Goal: Task Accomplishment & Management: Manage account settings

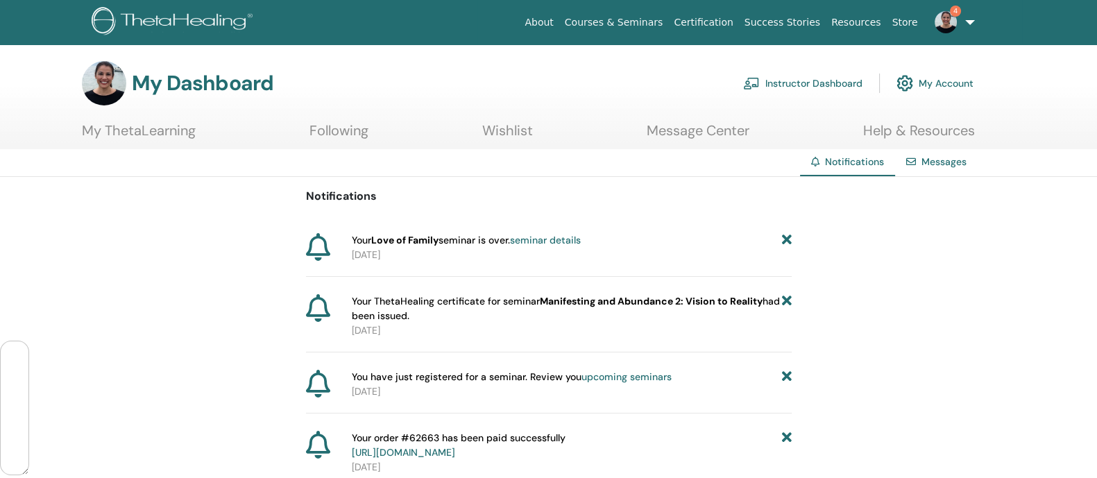
scroll to position [96633, 0]
click at [808, 84] on link "Instructor Dashboard" at bounding box center [802, 83] width 119 height 31
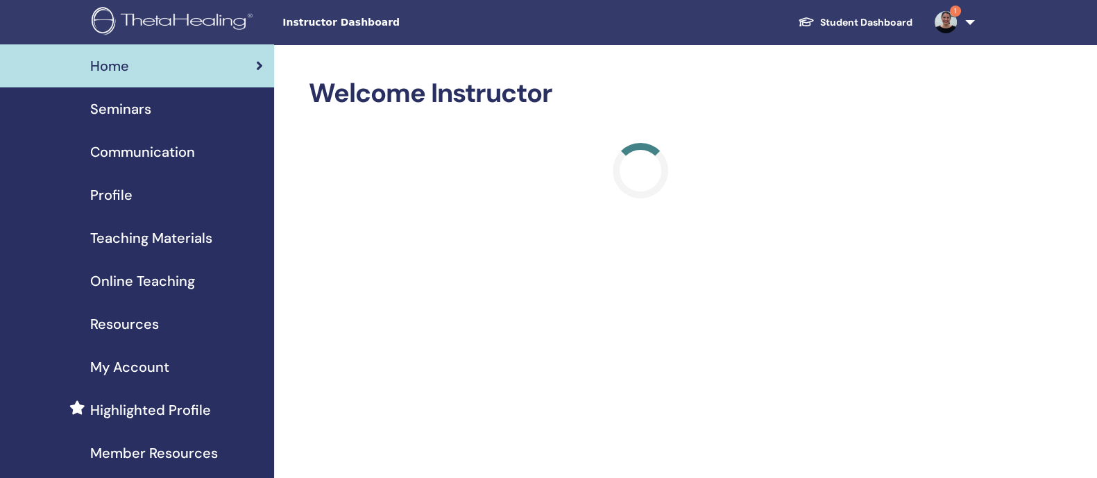
scroll to position [96633, 0]
click at [127, 110] on span "Seminars" at bounding box center [120, 109] width 61 height 21
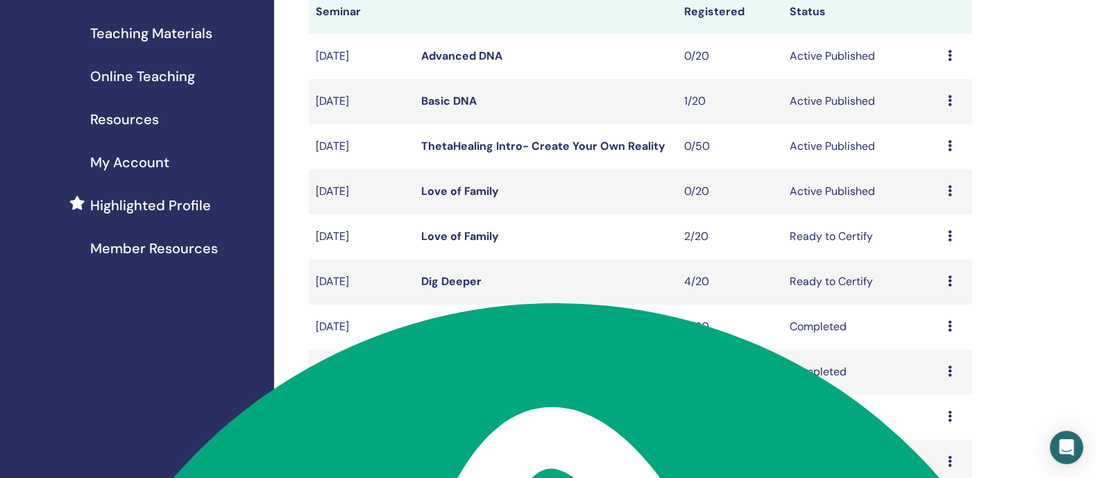
scroll to position [213, 0]
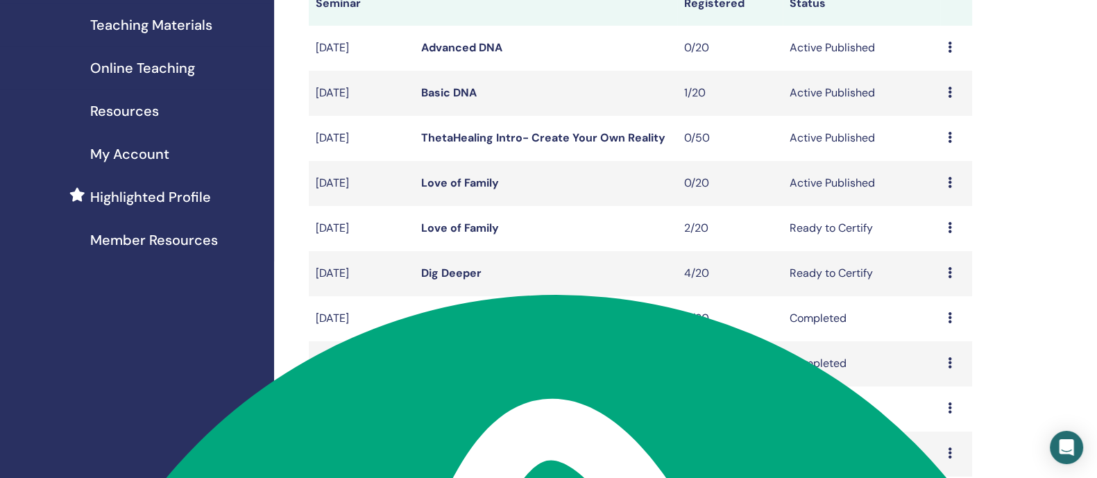
click at [948, 233] on icon at bounding box center [949, 227] width 4 height 11
click at [945, 292] on link "Attendees" at bounding box center [932, 296] width 53 height 15
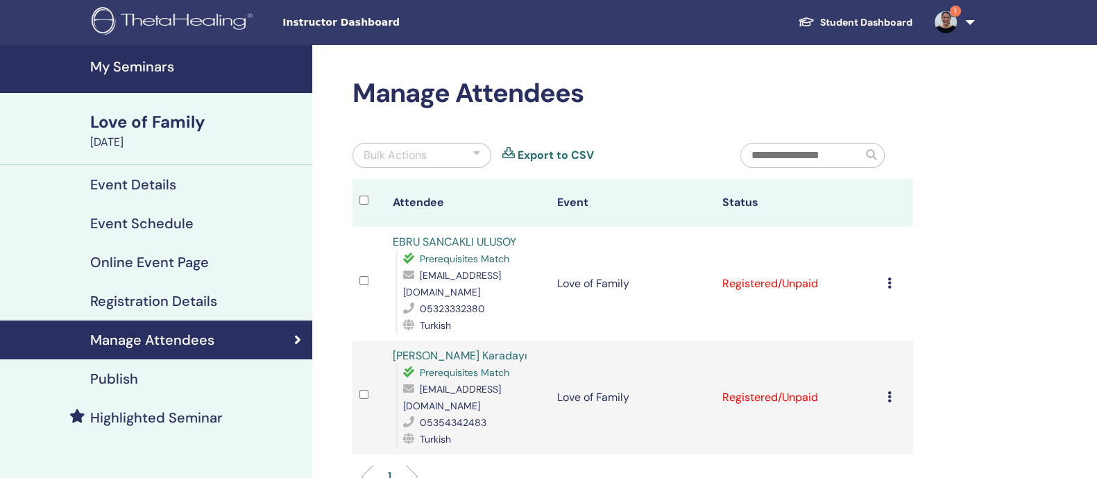
scroll to position [96633, 0]
drag, startPoint x: 420, startPoint y: 275, endPoint x: 538, endPoint y: 271, distance: 118.0
type textarea "**********"
click at [501, 271] on span "ebrusancakli@hotmail.com" at bounding box center [452, 283] width 98 height 29
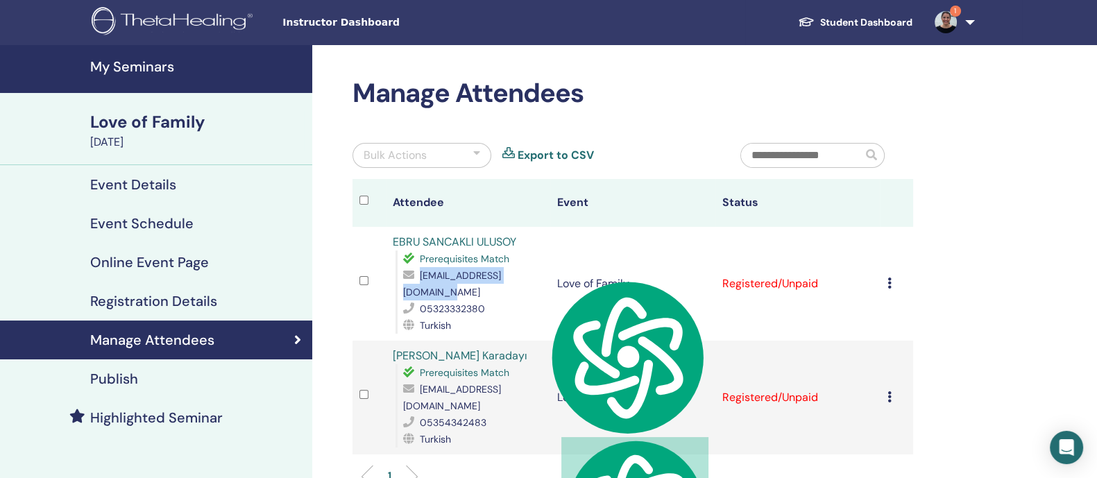
copy span "ebrusancakli@hotmail.com"
drag, startPoint x: 420, startPoint y: 370, endPoint x: 535, endPoint y: 370, distance: 115.2
click at [501, 383] on span "sule.karadayi@yahoo.com" at bounding box center [452, 397] width 98 height 29
copy span "sule.karadayi@yahoo.com"
